Goal: Information Seeking & Learning: Learn about a topic

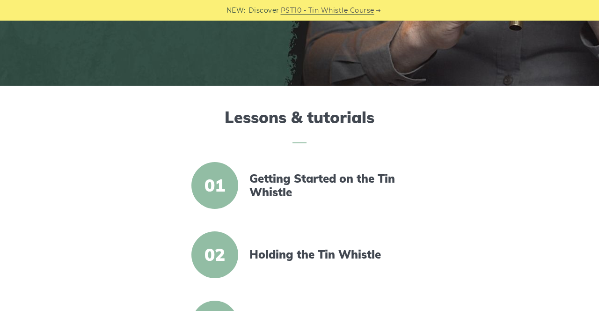
scroll to position [219, 0]
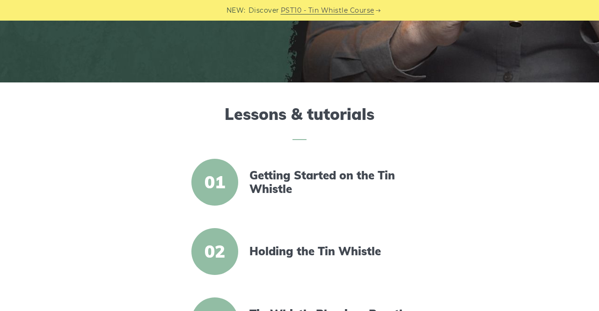
click at [216, 174] on span "01" at bounding box center [214, 182] width 47 height 47
click at [328, 175] on link "Getting Started on the Tin Whistle" at bounding box center [329, 181] width 161 height 27
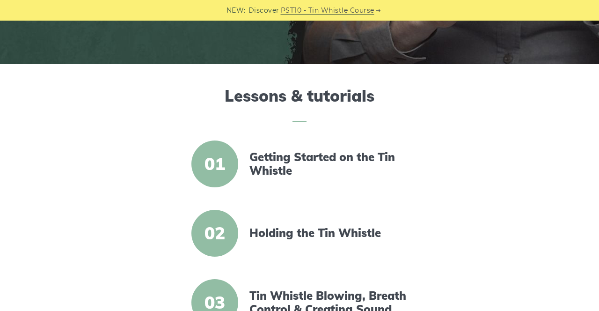
scroll to position [249, 0]
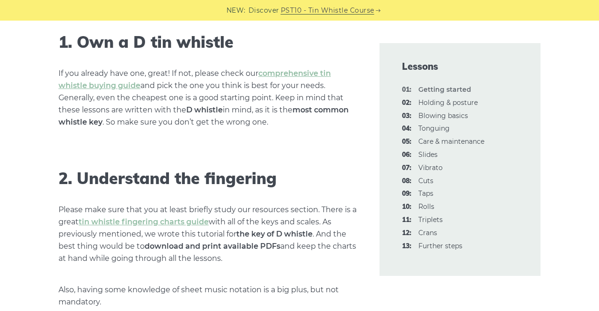
scroll to position [618, 0]
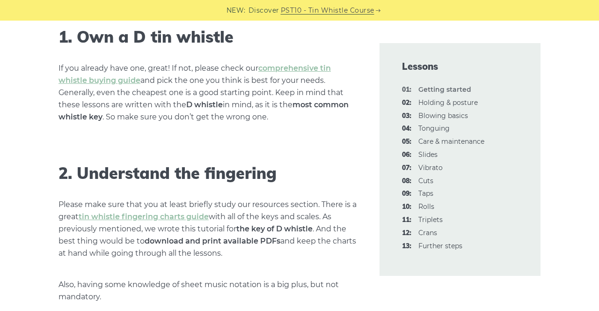
click at [448, 86] on strong "01: Getting started" at bounding box center [444, 89] width 53 height 8
click at [446, 93] on strong "01: Getting started" at bounding box center [444, 89] width 53 height 8
click at [442, 118] on link "03: Blowing basics" at bounding box center [443, 115] width 50 height 8
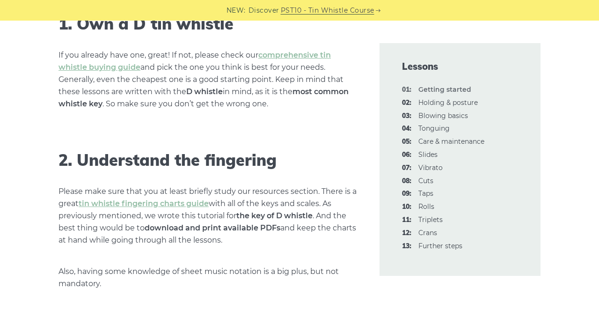
scroll to position [648, 0]
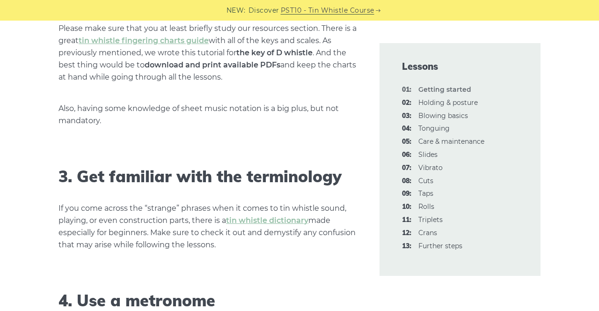
scroll to position [797, 0]
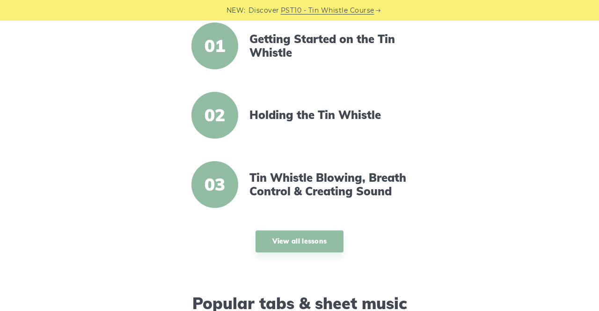
scroll to position [357, 0]
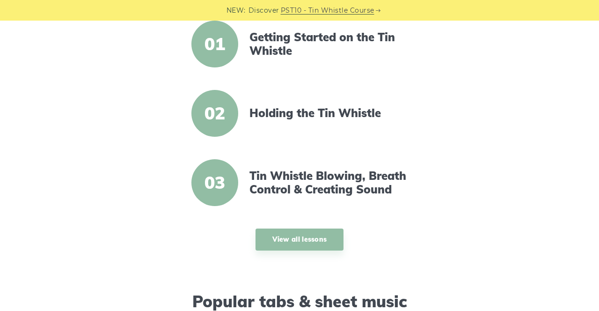
click at [297, 177] on link "Tin Whistle Blowing, Breath Control & Creating Sound" at bounding box center [329, 182] width 161 height 27
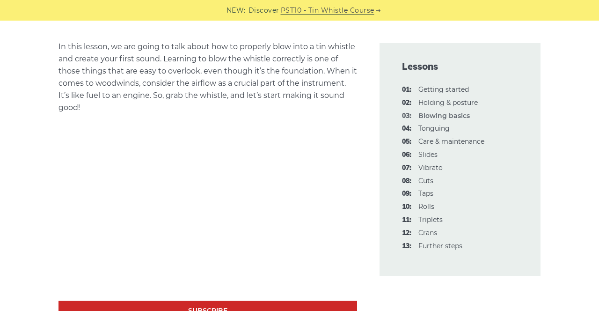
scroll to position [225, 0]
